Goal: Task Accomplishment & Management: Use online tool/utility

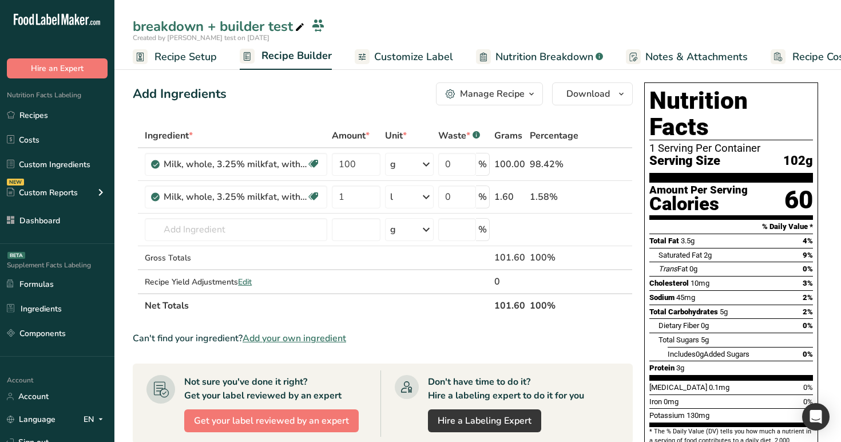
scroll to position [0, 39]
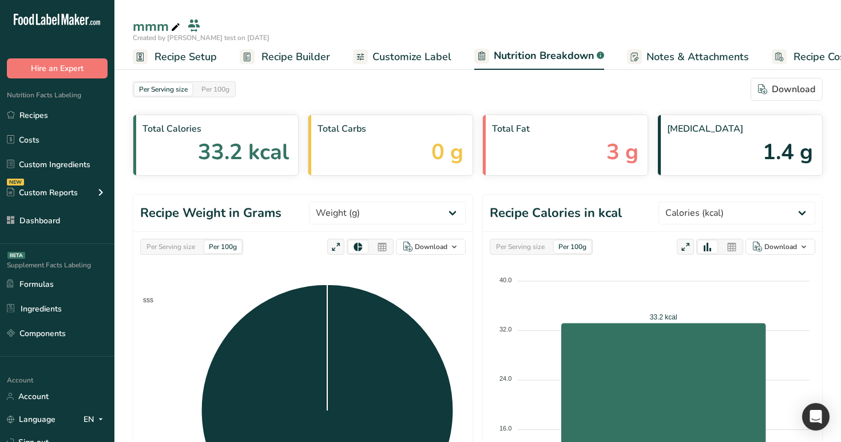
select select "Calories"
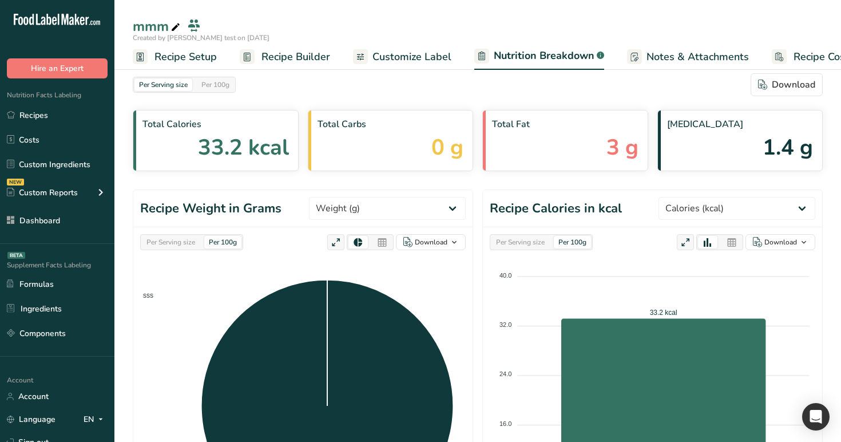
scroll to position [0, 40]
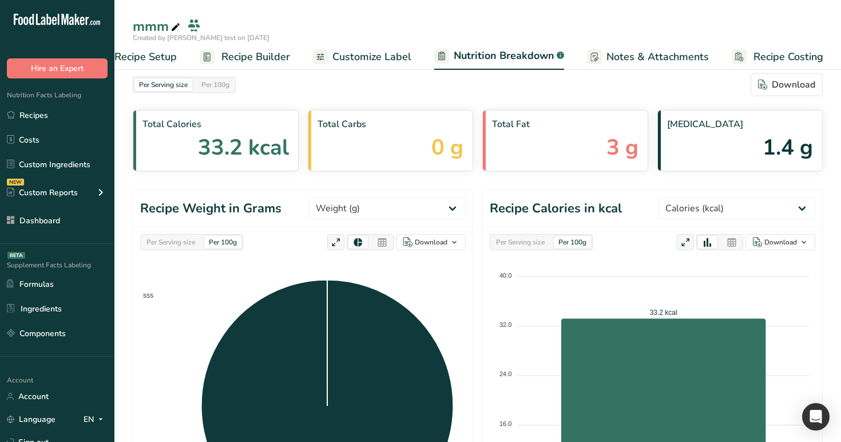
click at [253, 63] on span "Recipe Builder" at bounding box center [255, 56] width 69 height 15
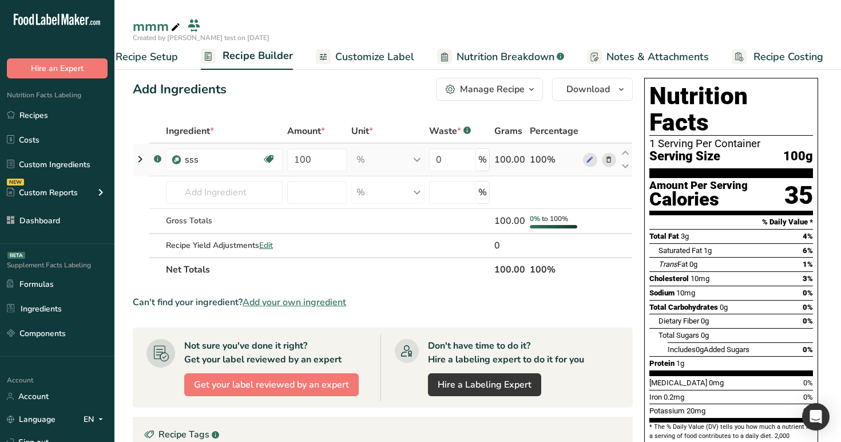
click at [136, 157] on icon at bounding box center [140, 159] width 14 height 21
